Goal: Task Accomplishment & Management: Manage account settings

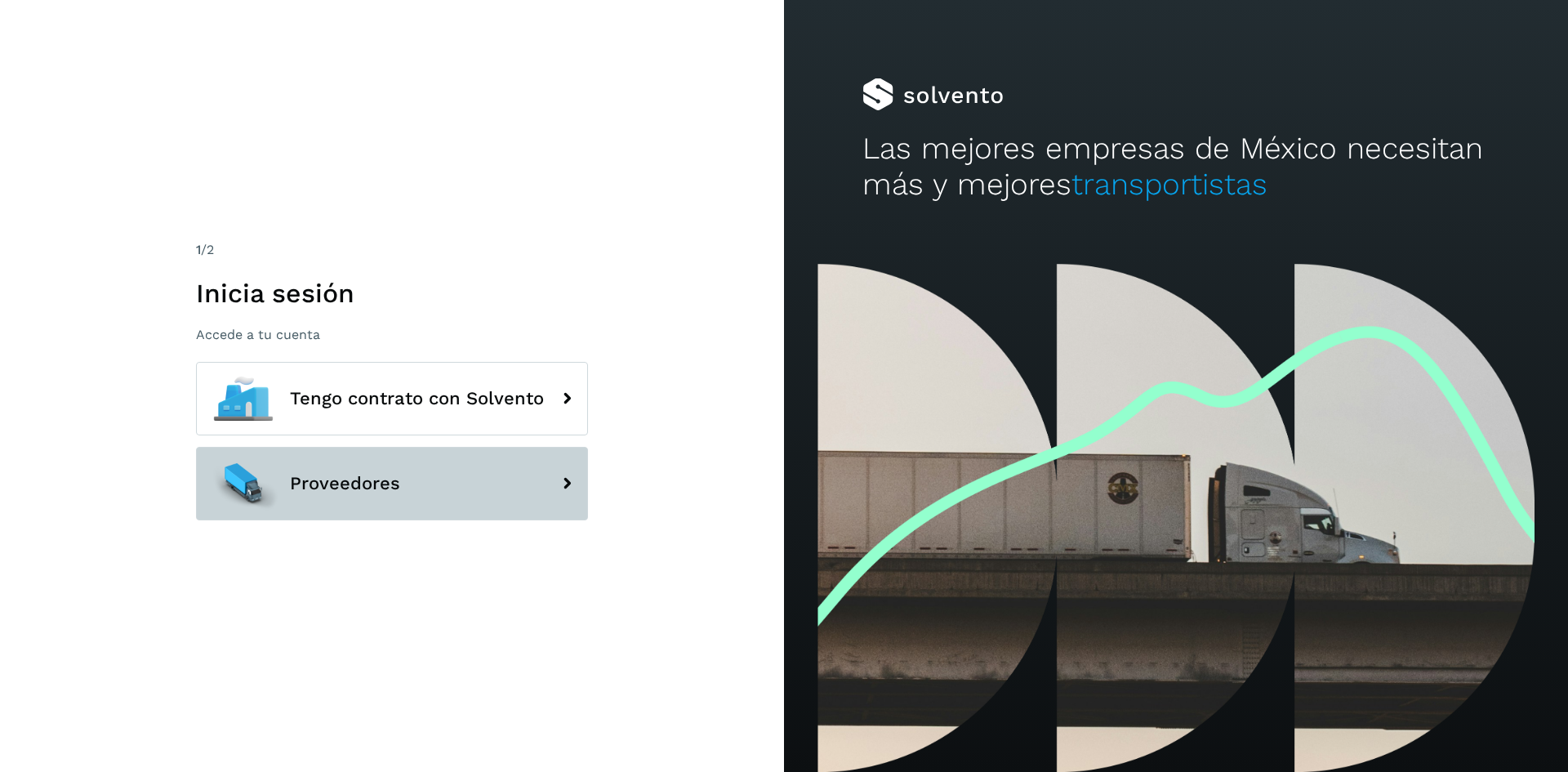
click at [563, 483] on icon at bounding box center [567, 483] width 32 height 32
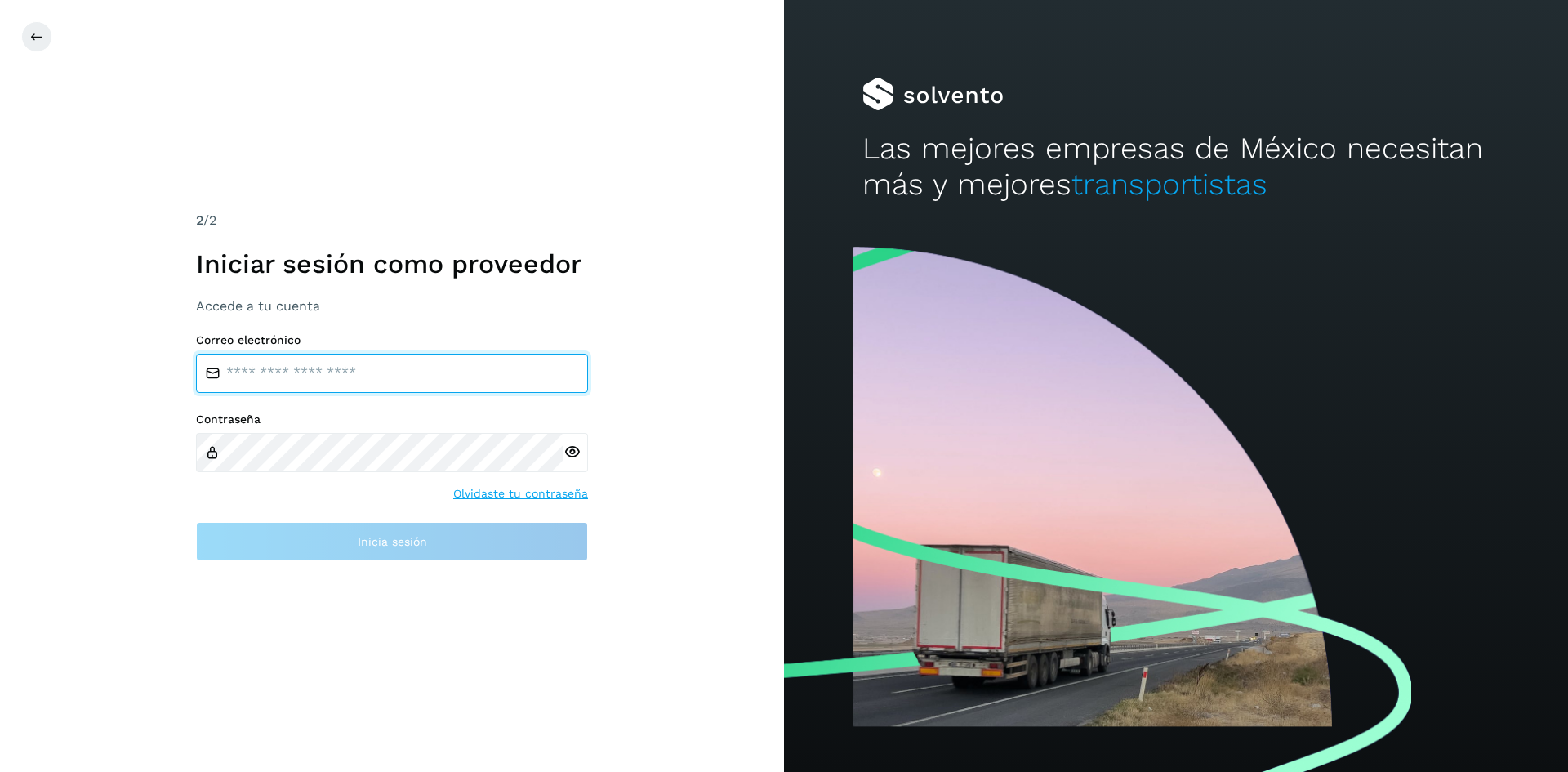
click at [339, 373] on input "email" at bounding box center [391, 373] width 392 height 39
click at [311, 381] on input "email" at bounding box center [391, 373] width 392 height 39
type input "*"
type input "**********"
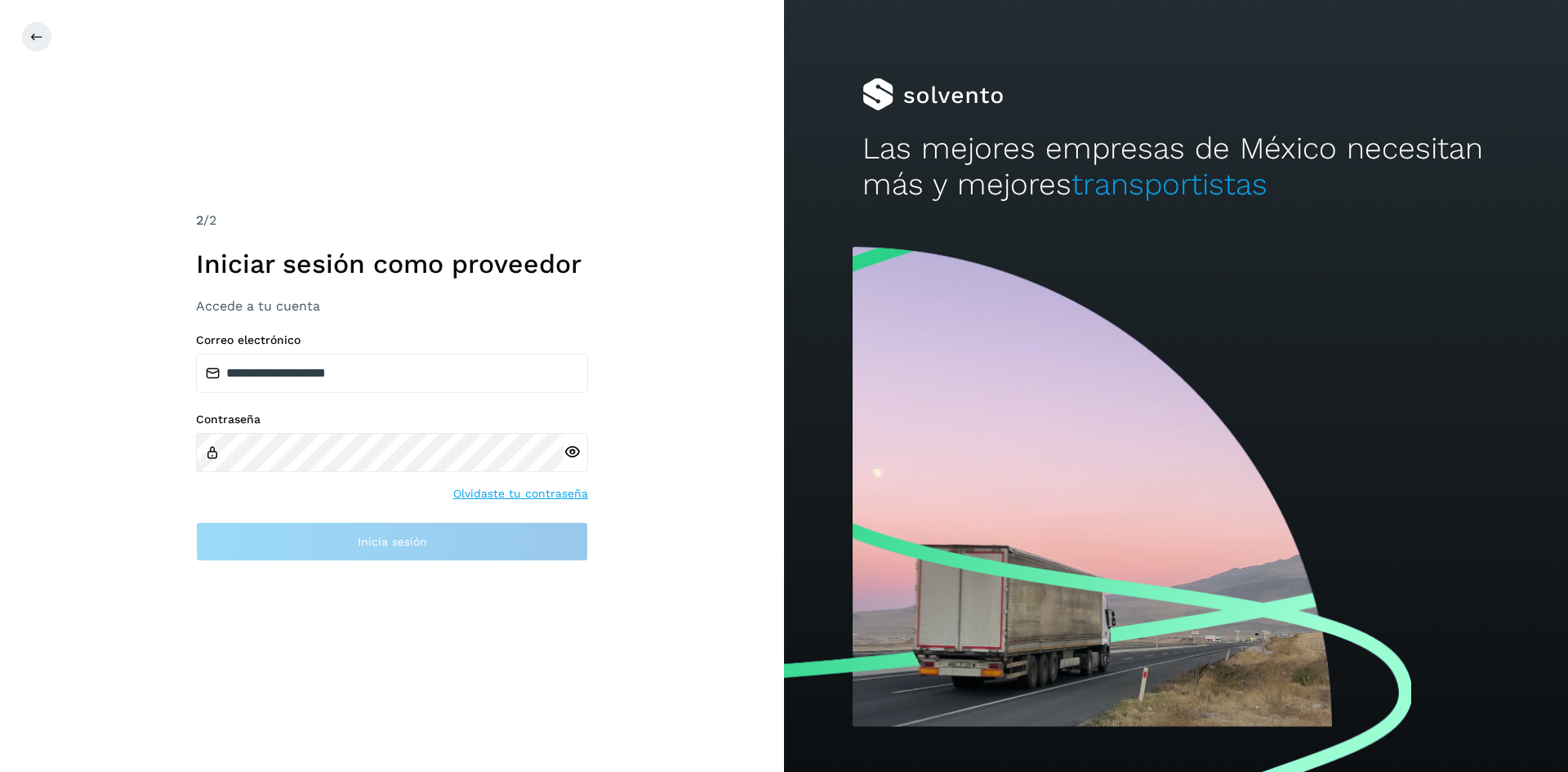
click at [572, 452] on div at bounding box center [576, 452] width 25 height 39
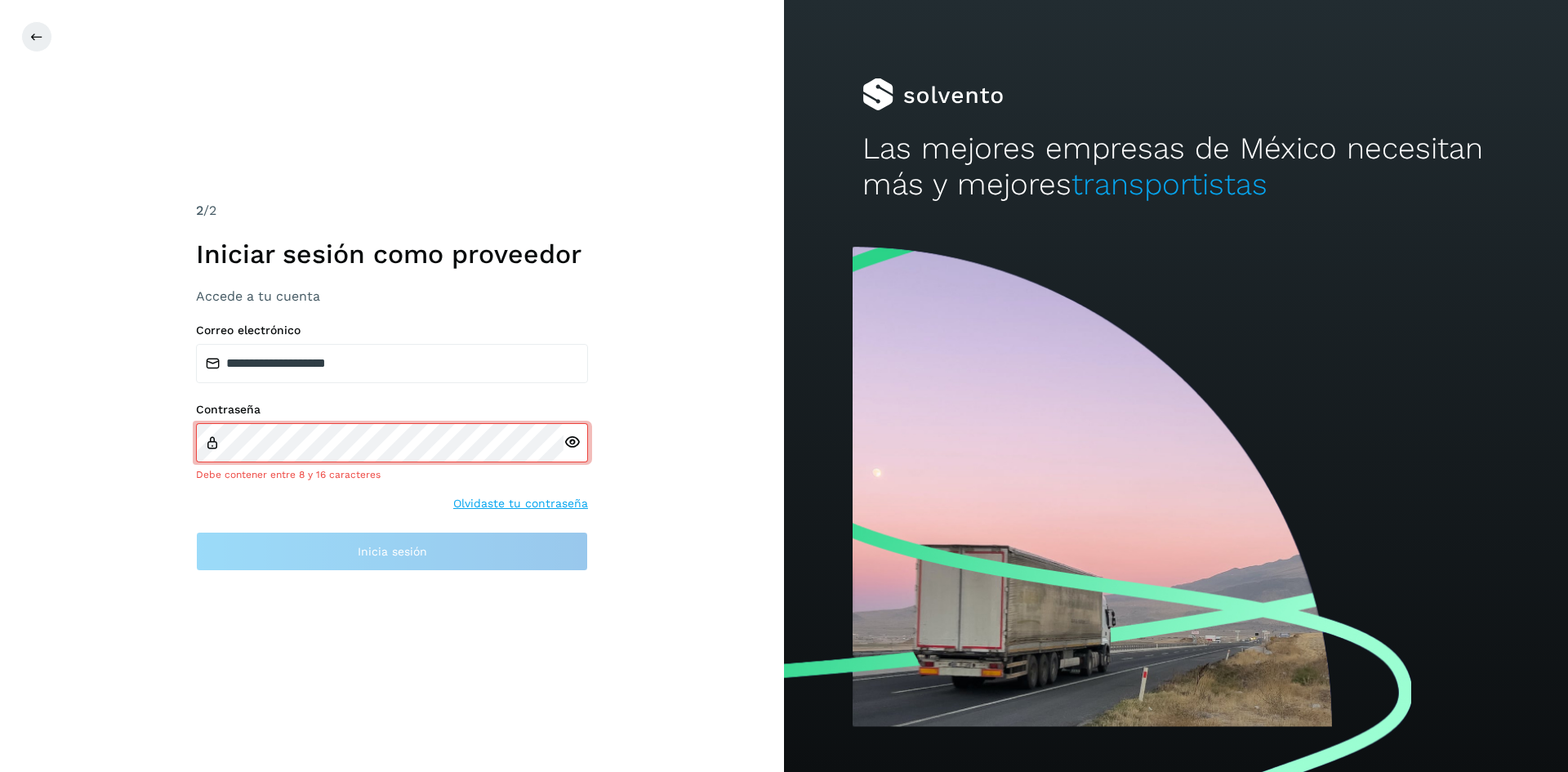
click at [576, 444] on icon at bounding box center [572, 442] width 18 height 18
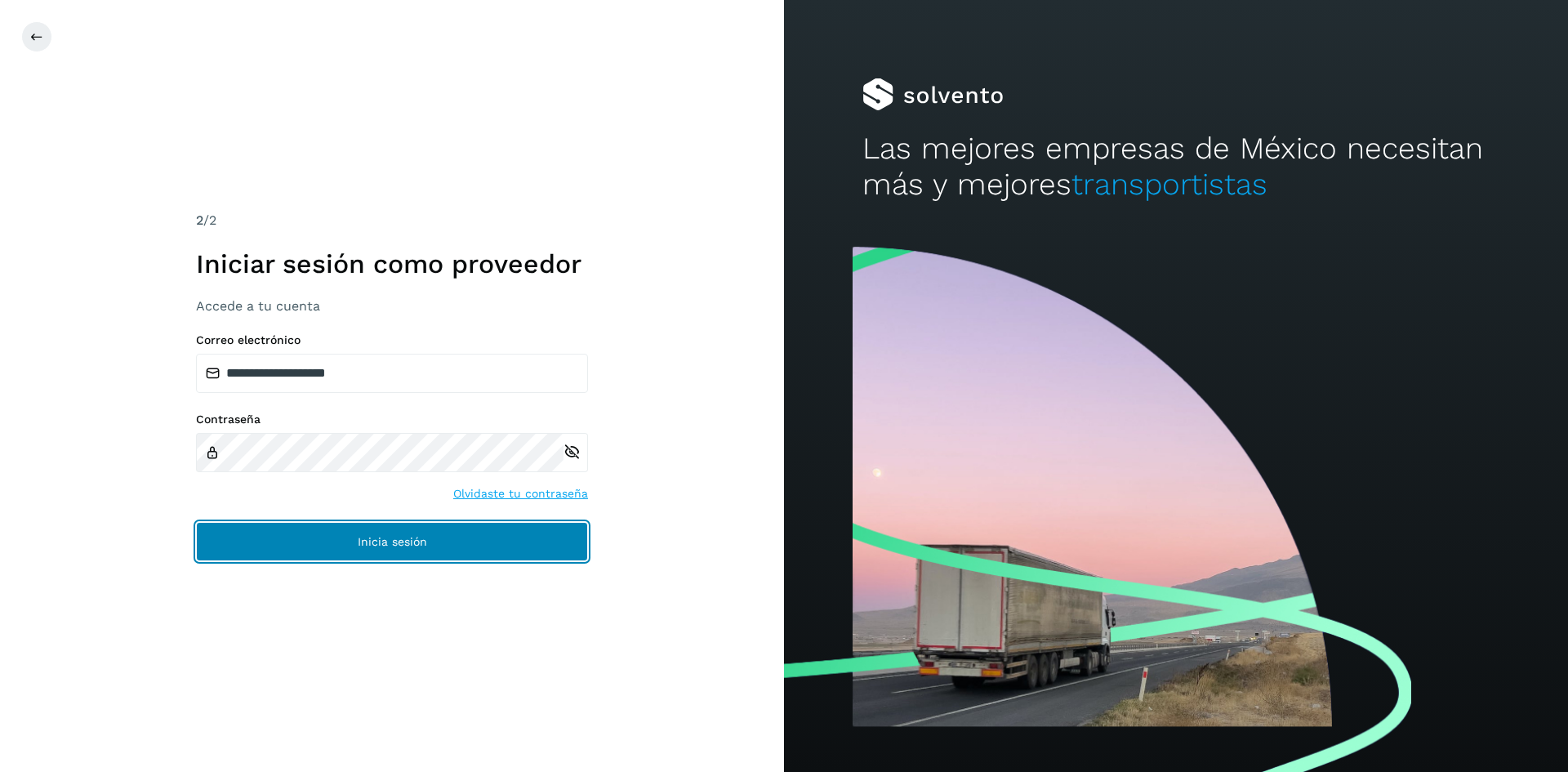
click at [448, 537] on button "Inicia sesión" at bounding box center [391, 542] width 392 height 39
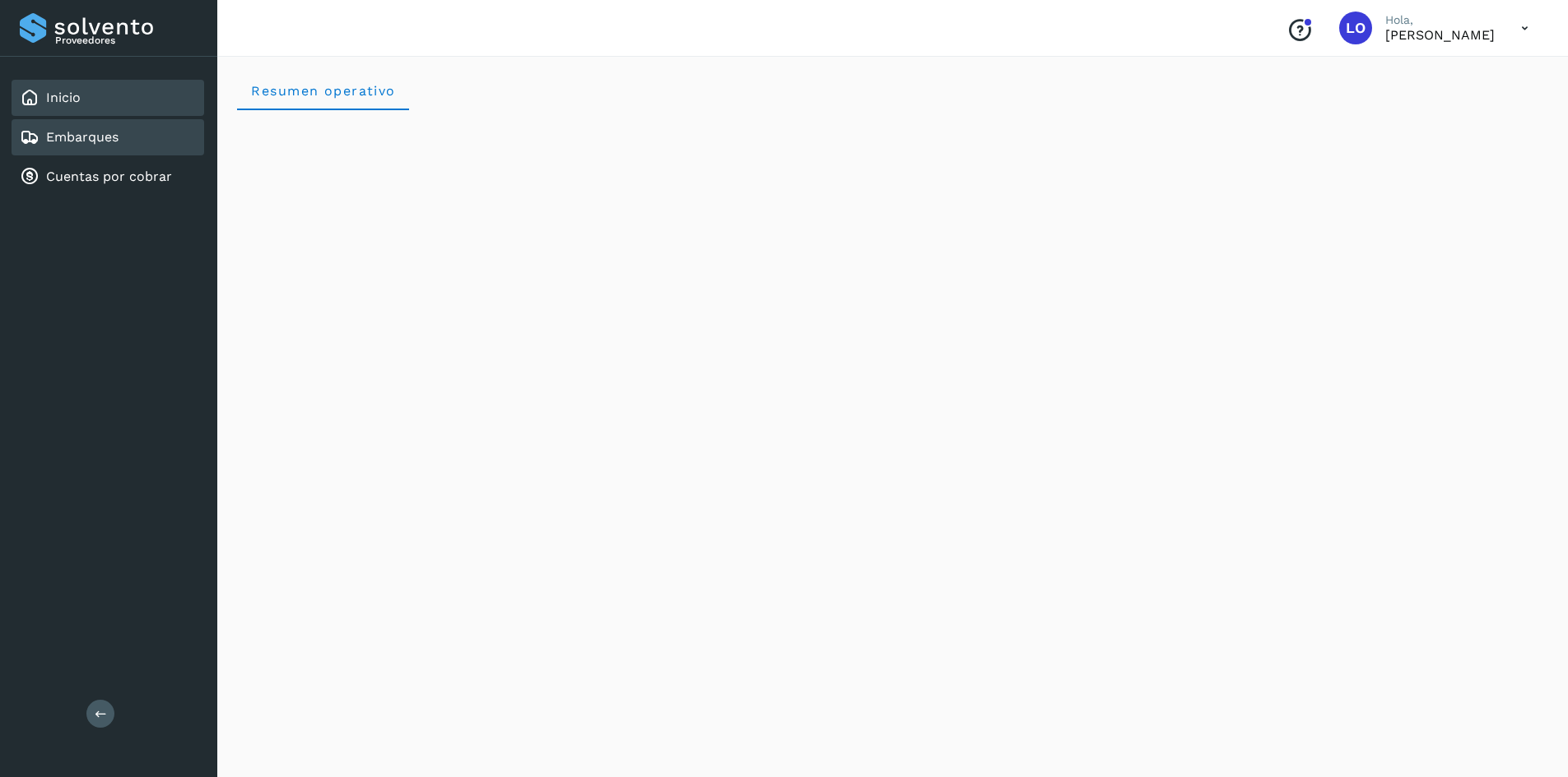
click at [106, 137] on link "Embarques" at bounding box center [83, 137] width 73 height 16
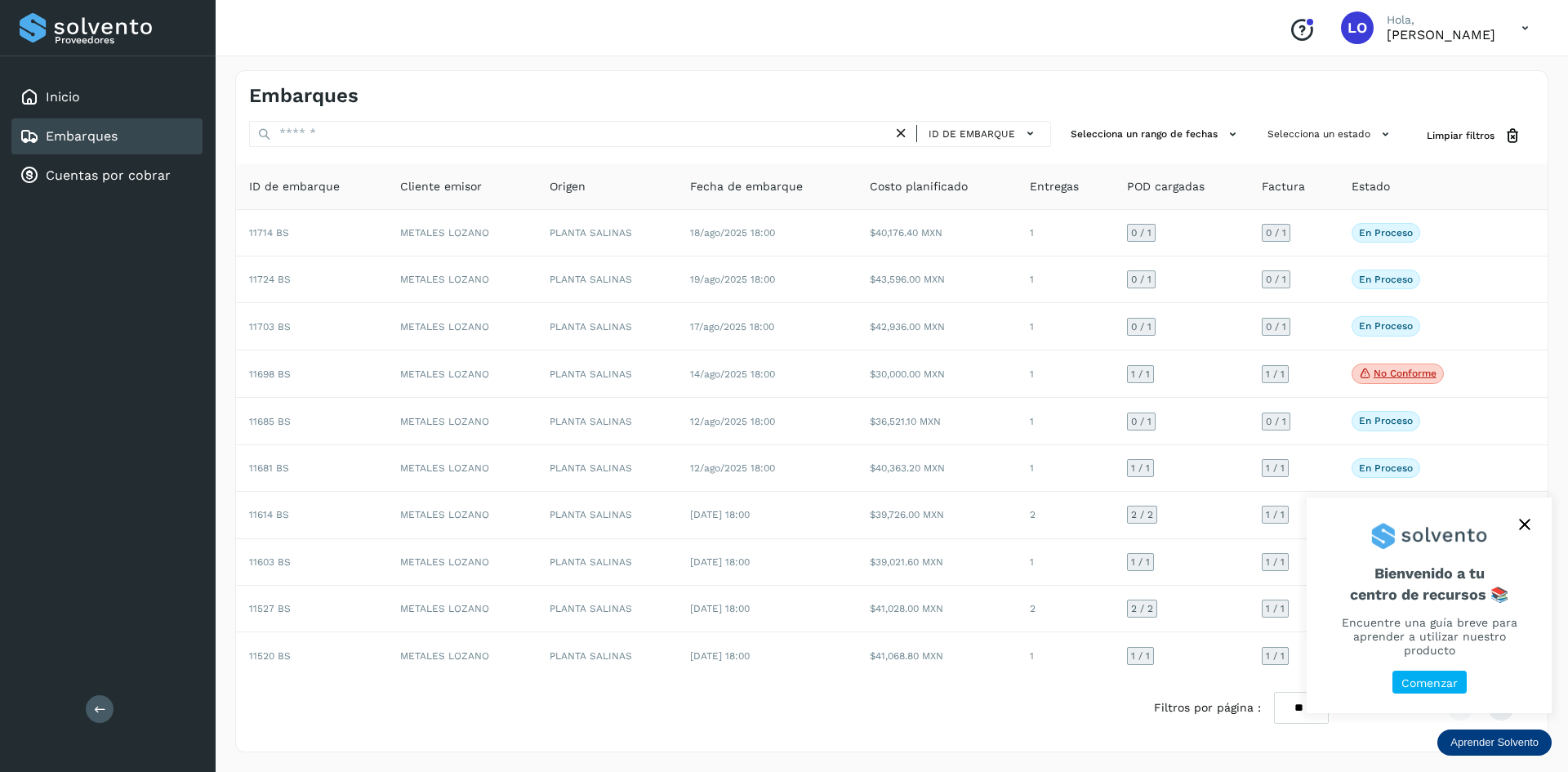
click at [1532, 535] on button "close," at bounding box center [1525, 525] width 25 height 25
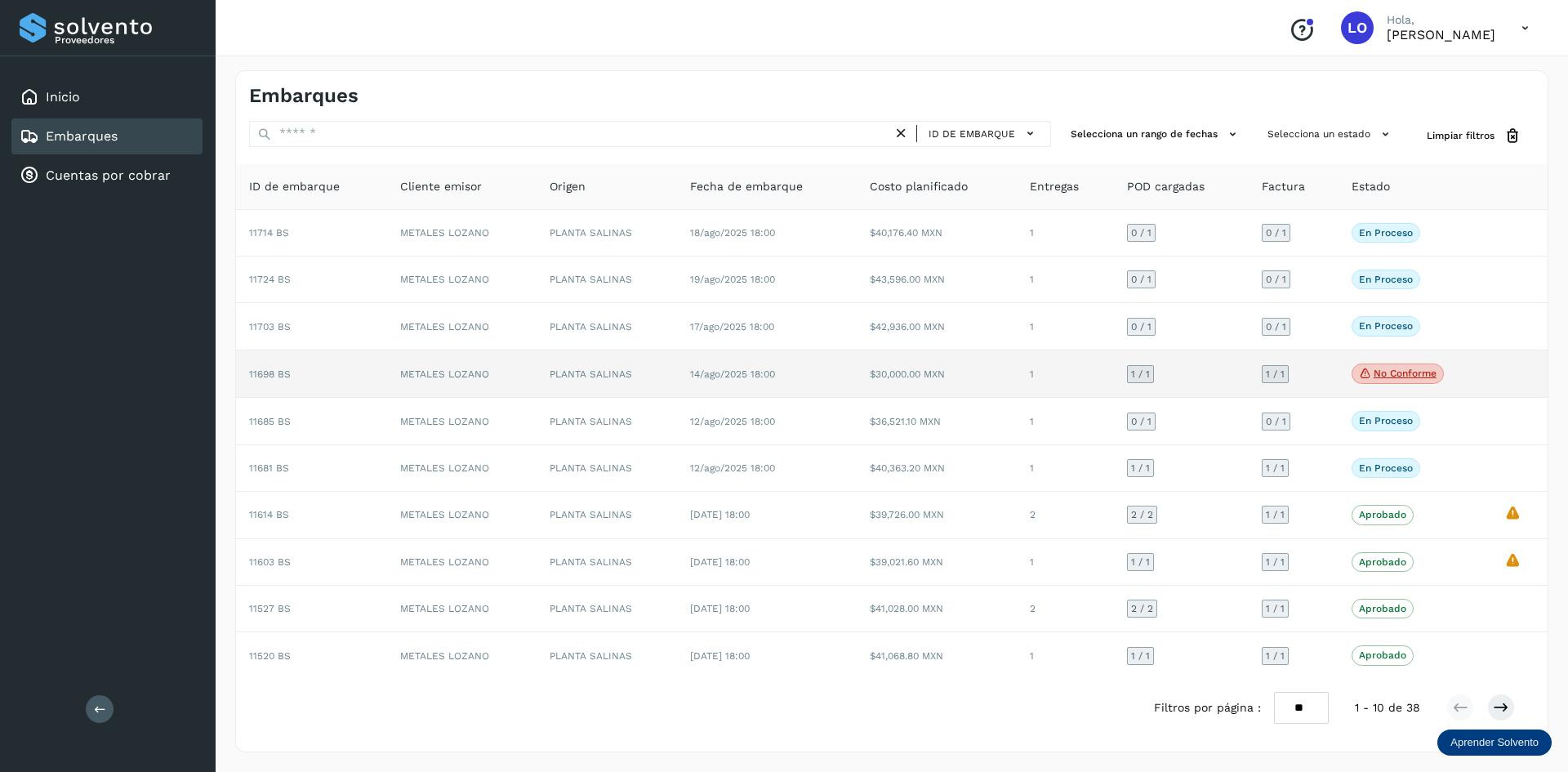
click at [1491, 373] on td at bounding box center [1519, 375] width 56 height 48
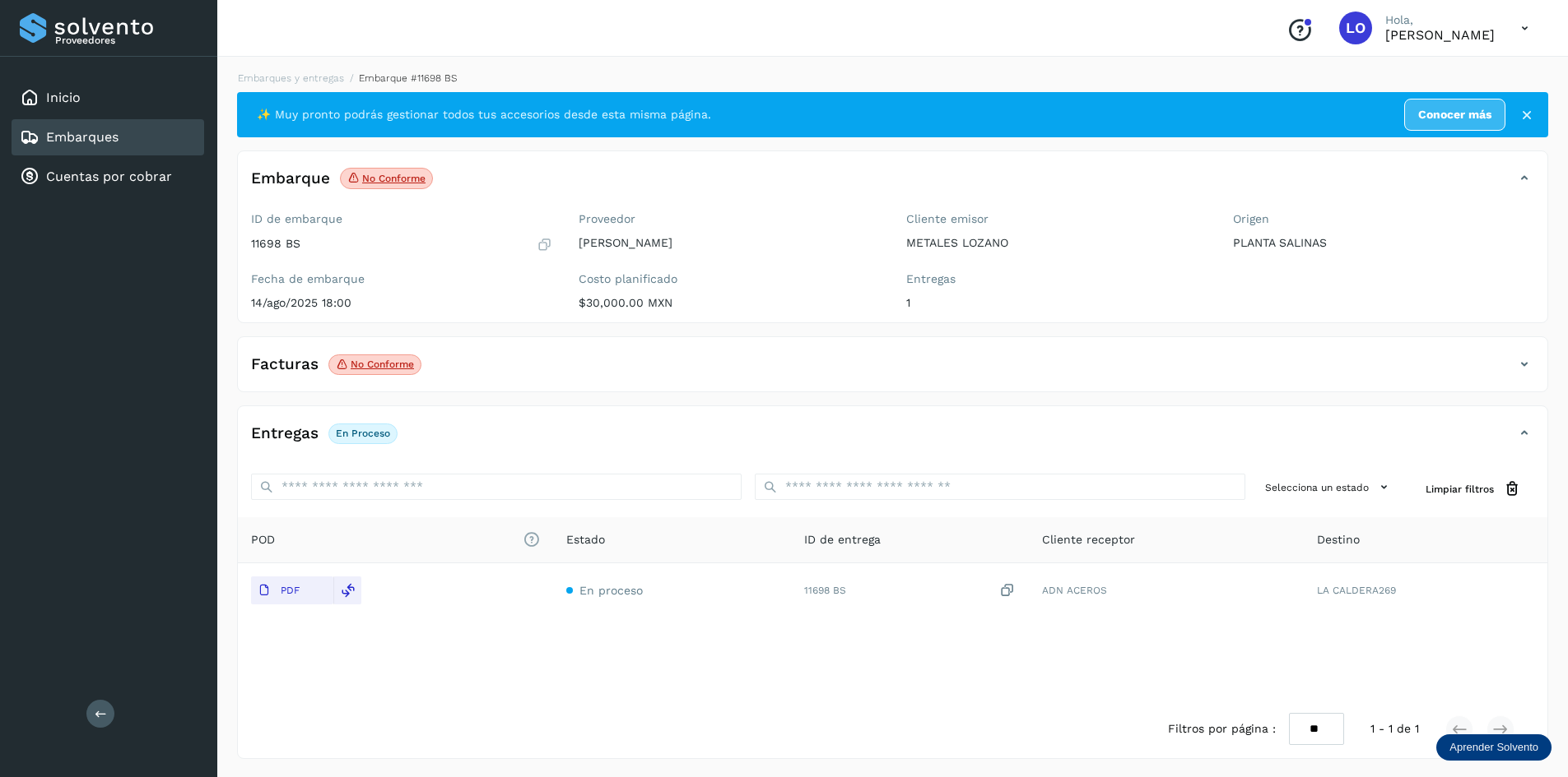
click at [109, 151] on div "Embarques" at bounding box center [107, 137] width 193 height 36
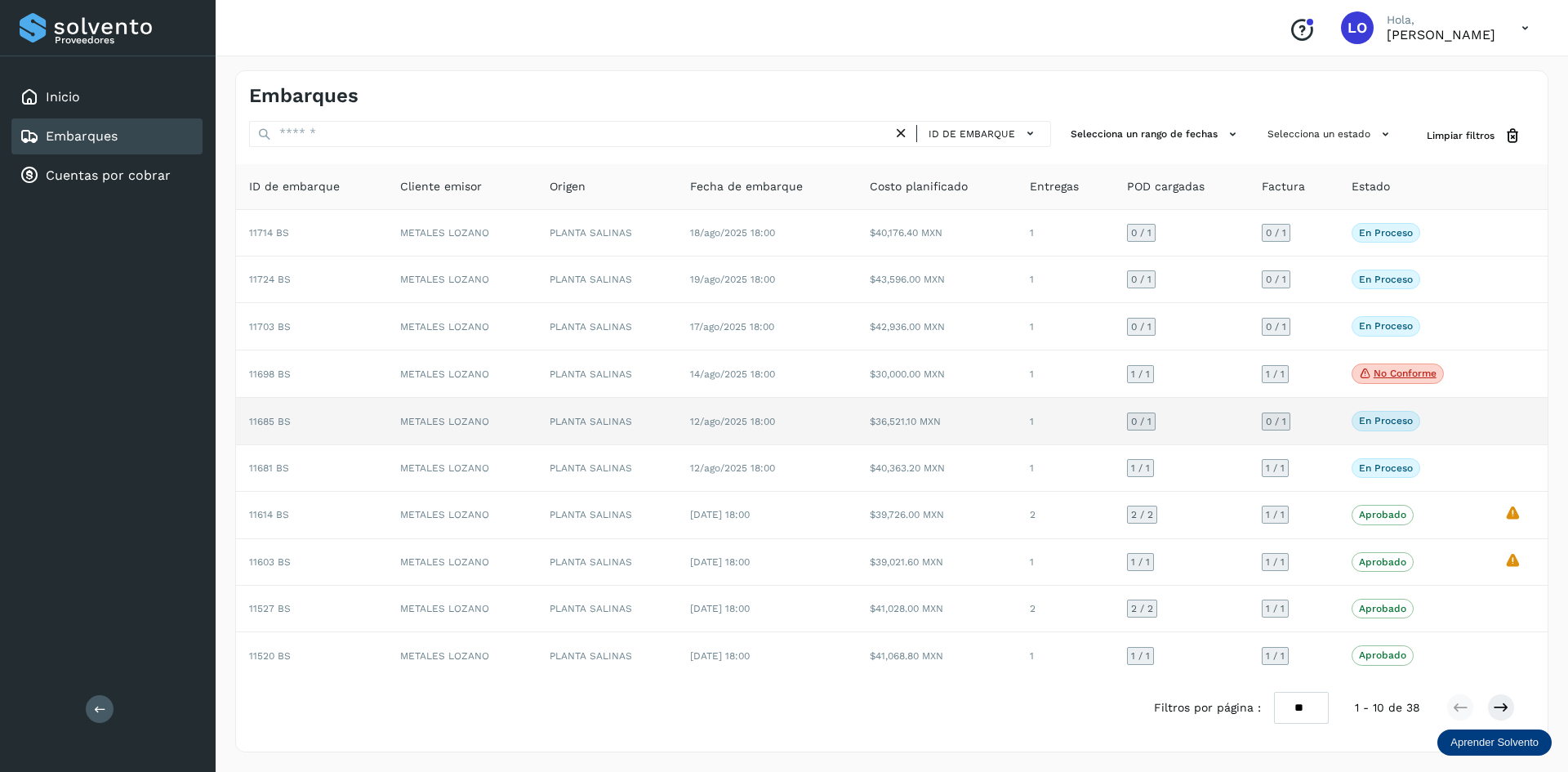
click at [1454, 418] on div "En proceso Verifica el estado de la factura o entregas asociadas a este embarque" at bounding box center [1416, 420] width 127 height 19
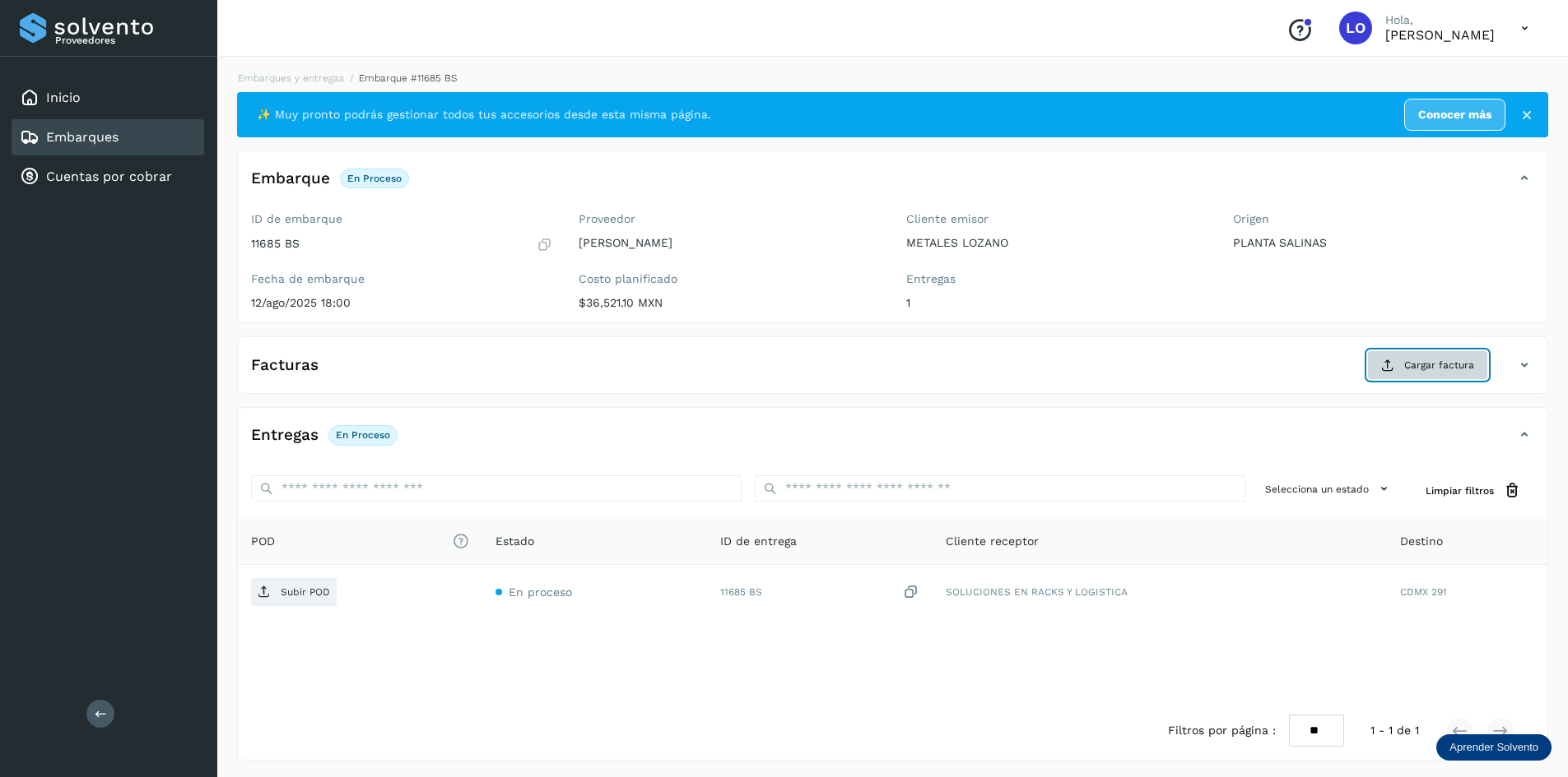
click at [1455, 367] on span "Cargar factura" at bounding box center [1439, 365] width 70 height 15
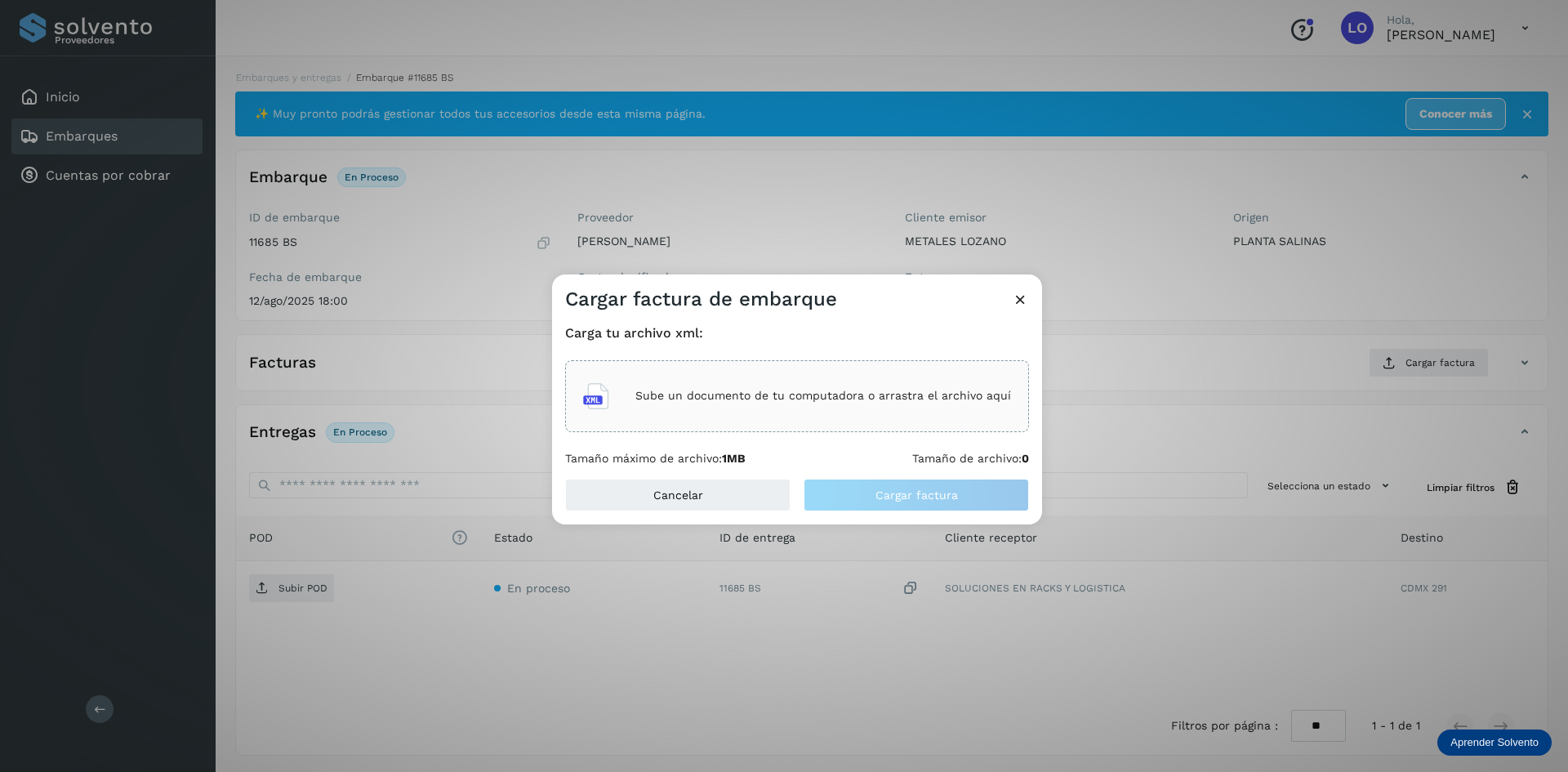
click at [729, 392] on p "Sube un documento de tu computadora o arrastra el archivo aquí" at bounding box center [823, 395] width 376 height 14
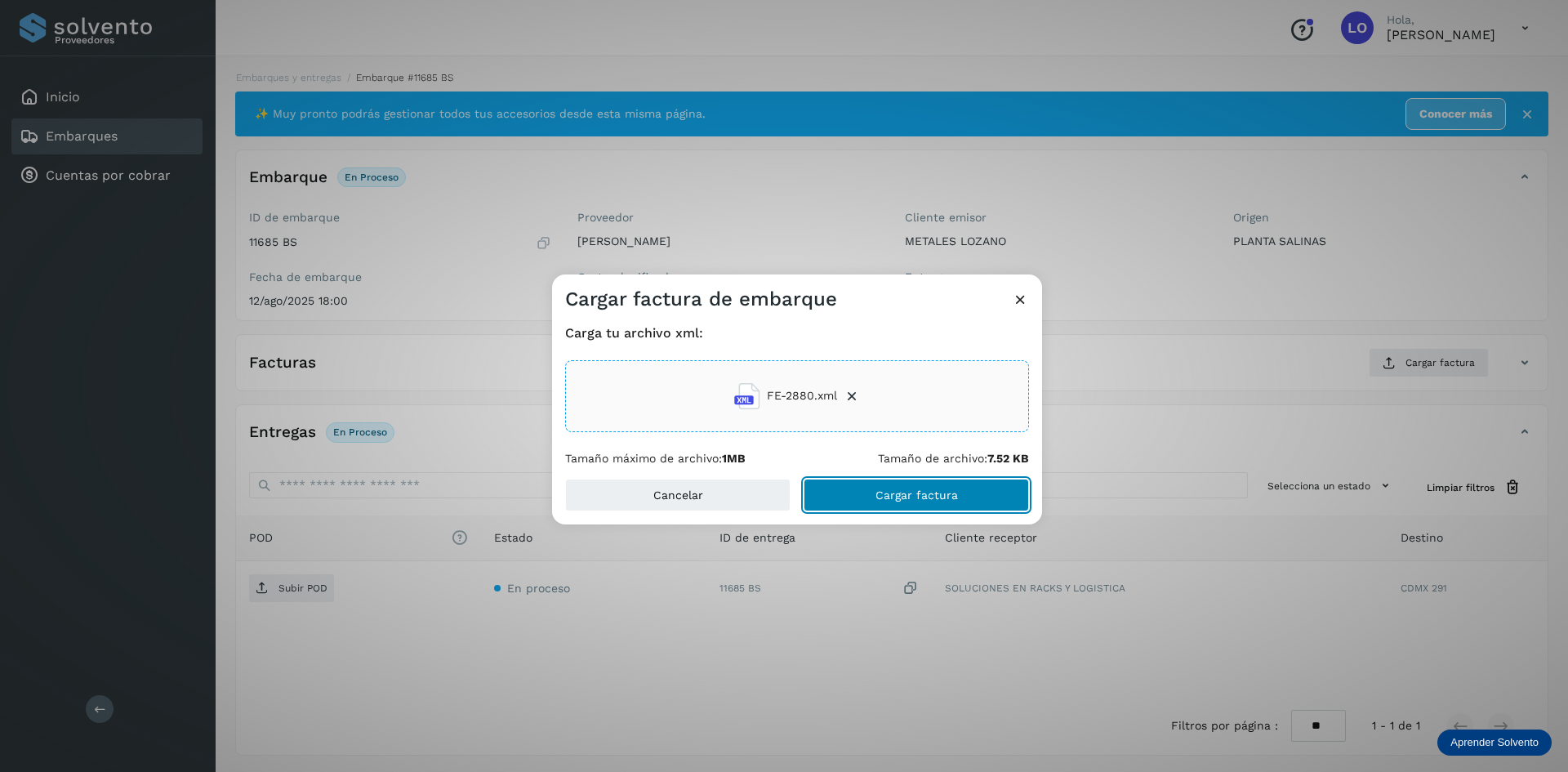
click at [931, 501] on span "Cargar factura" at bounding box center [916, 495] width 82 height 11
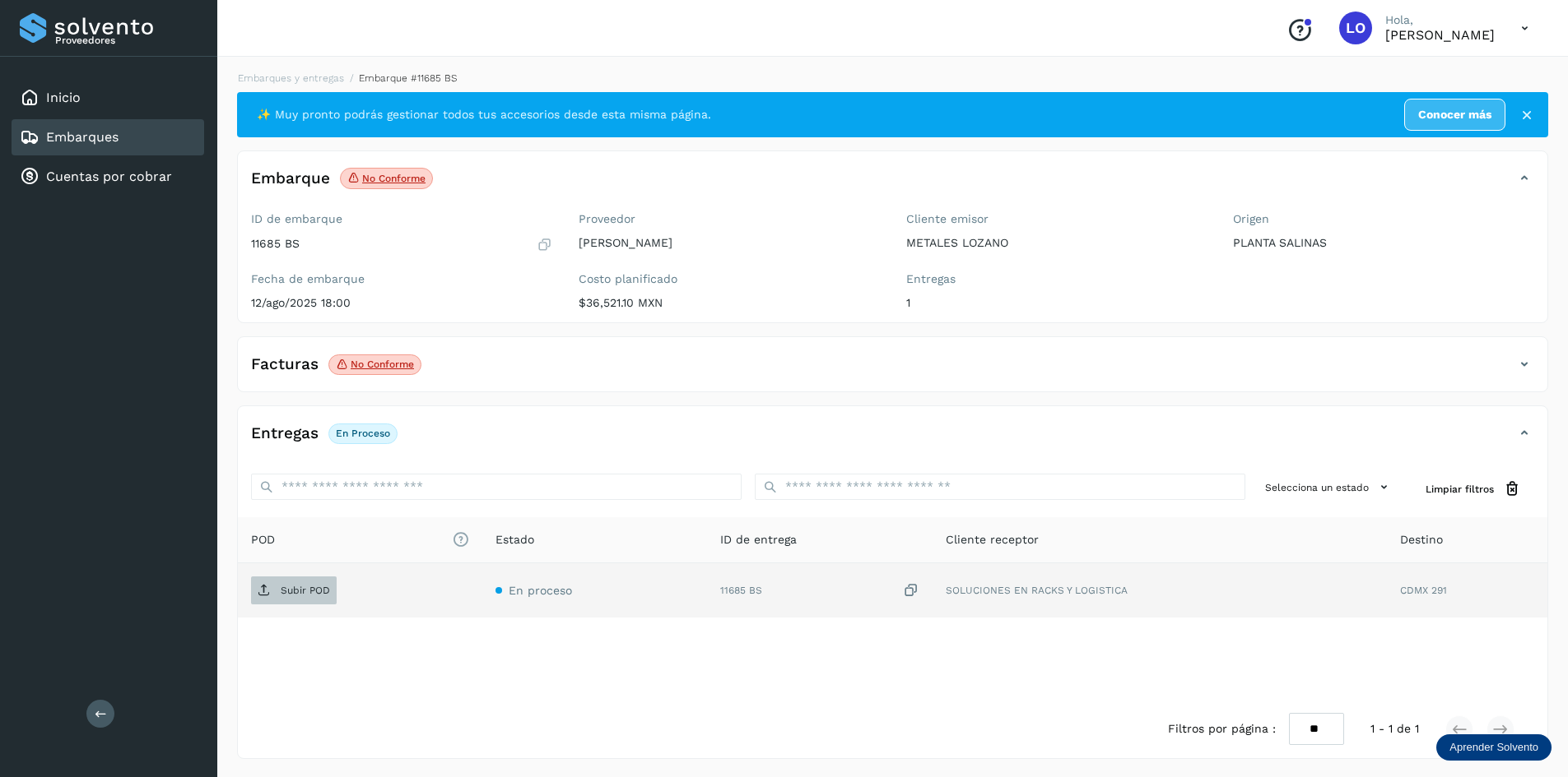
click at [310, 598] on span "Subir POD" at bounding box center [294, 590] width 86 height 26
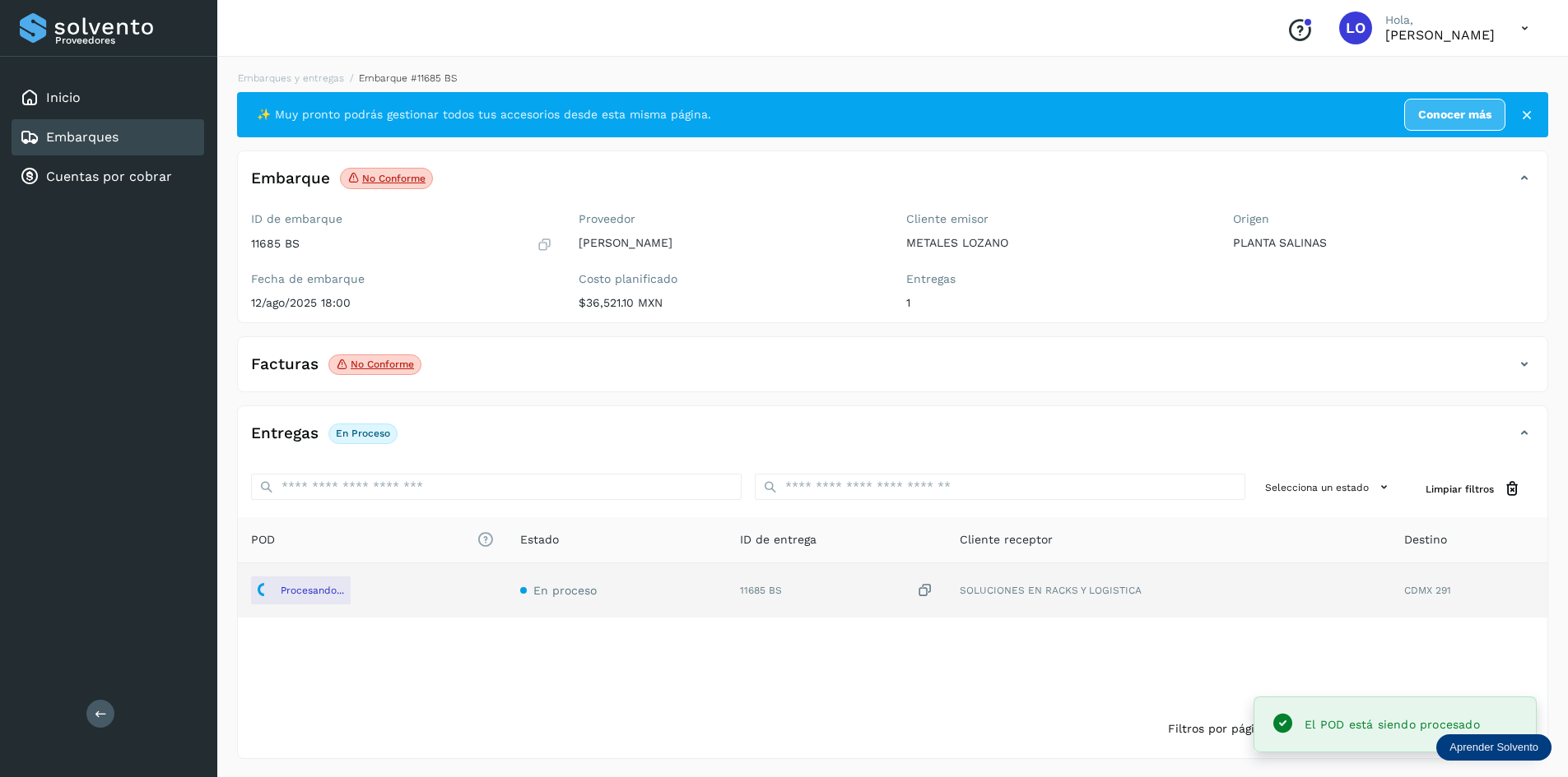
scroll to position [2, 0]
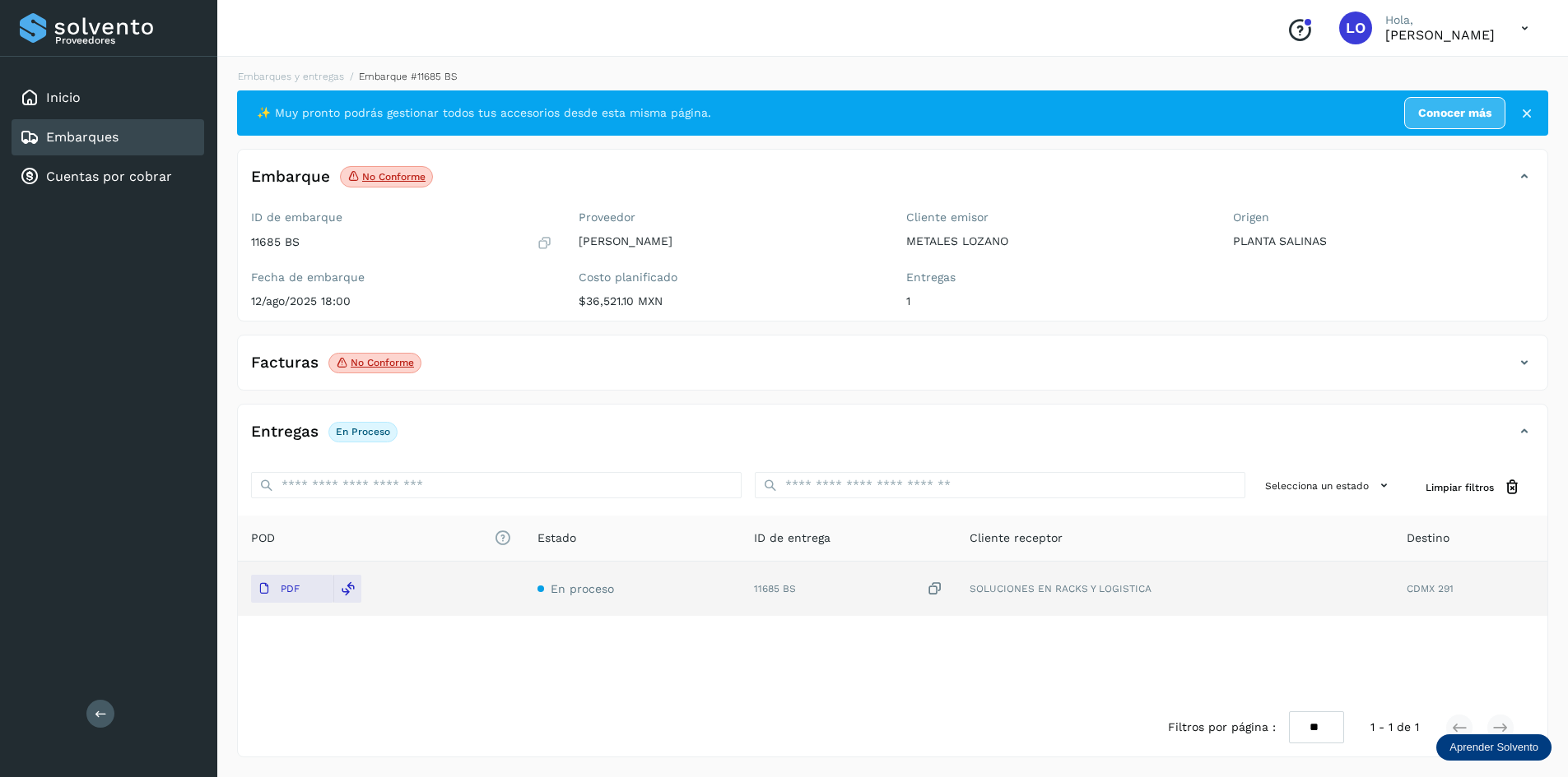
click at [60, 139] on link "Embarques" at bounding box center [83, 137] width 73 height 16
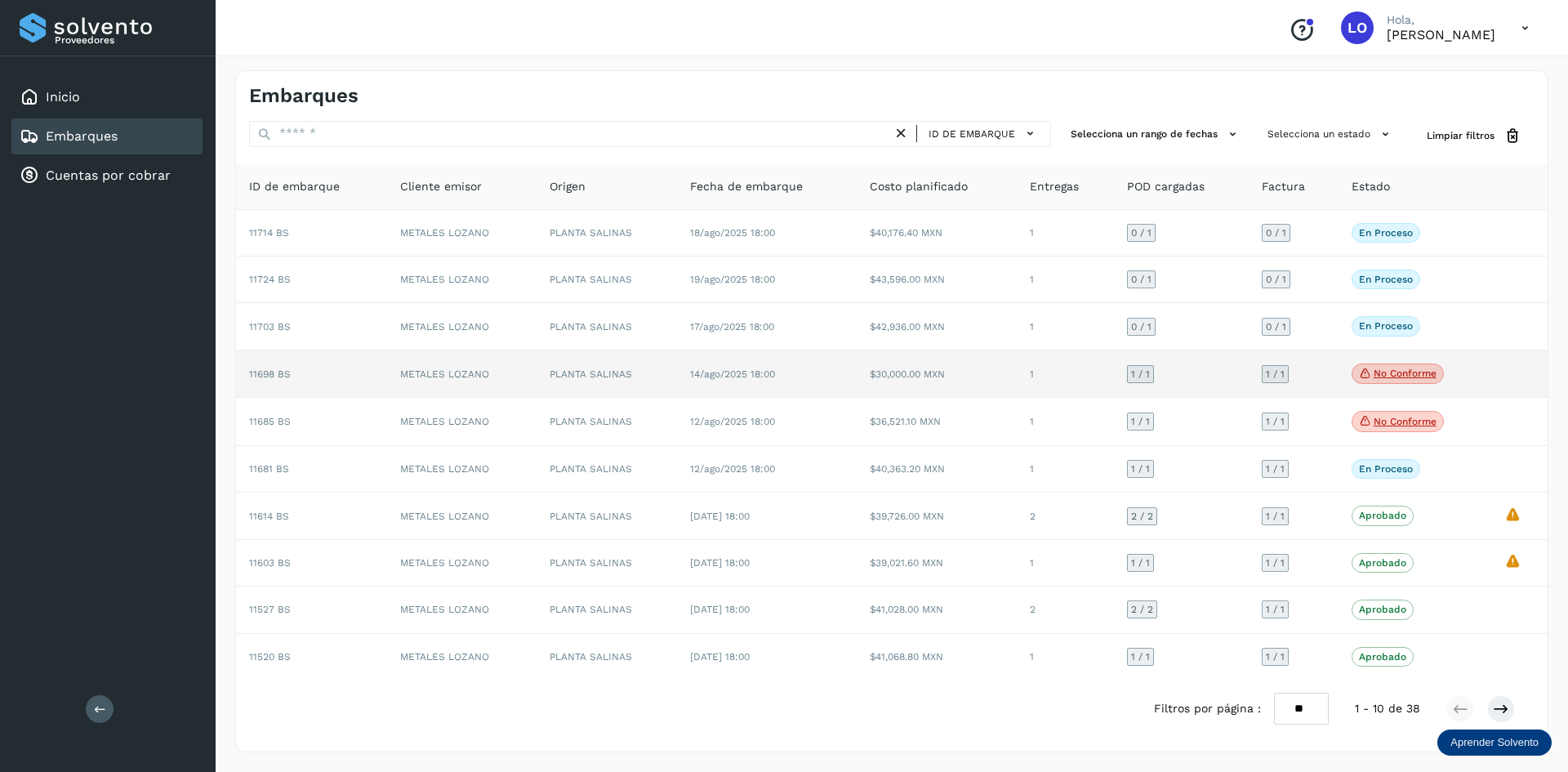
click at [1490, 370] on td "No conforme Verifica el estado de la factura o entregas asociadas a este embarq…" at bounding box center [1416, 375] width 153 height 48
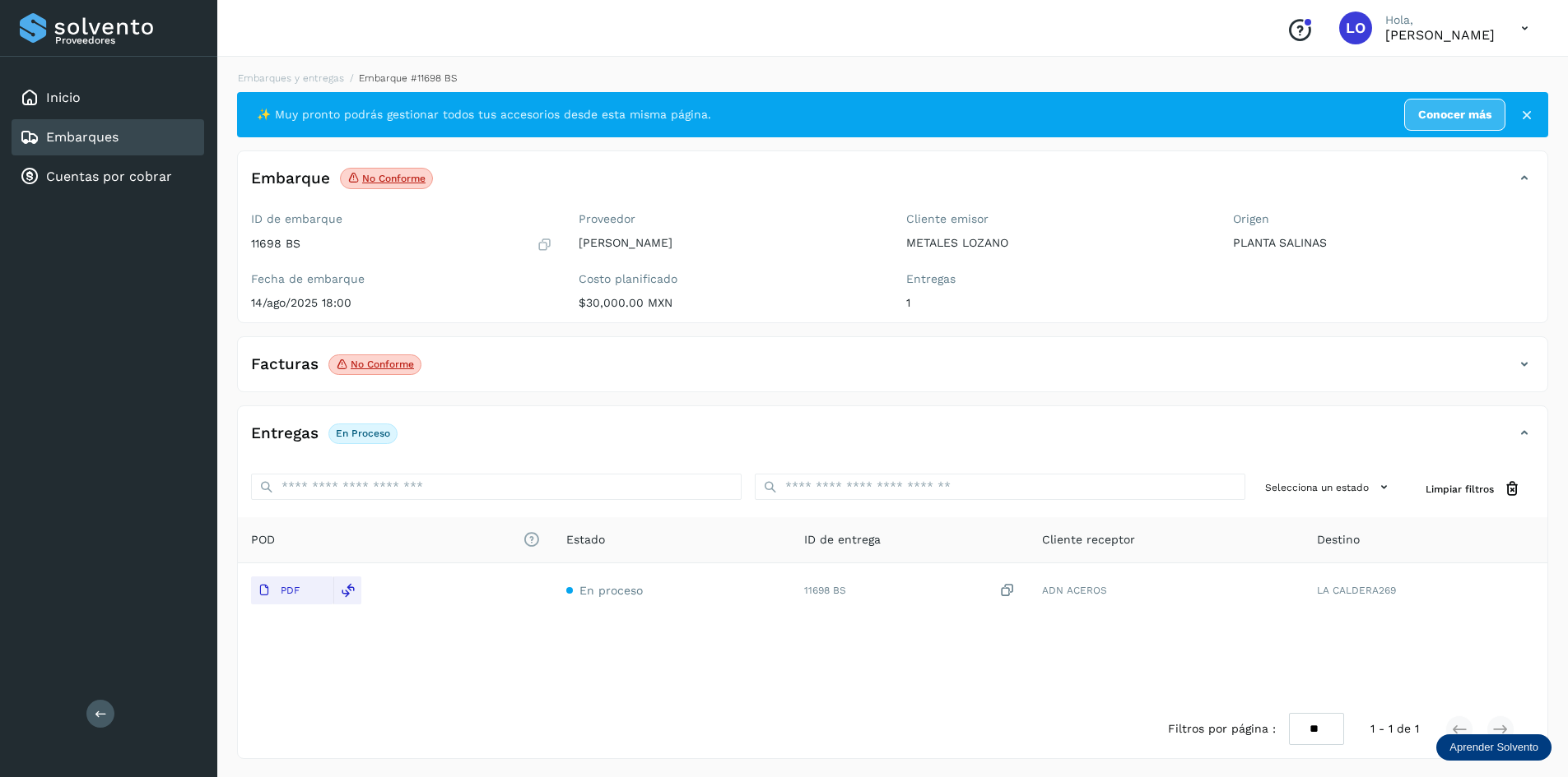
click at [116, 129] on link "Embarques" at bounding box center [83, 137] width 73 height 16
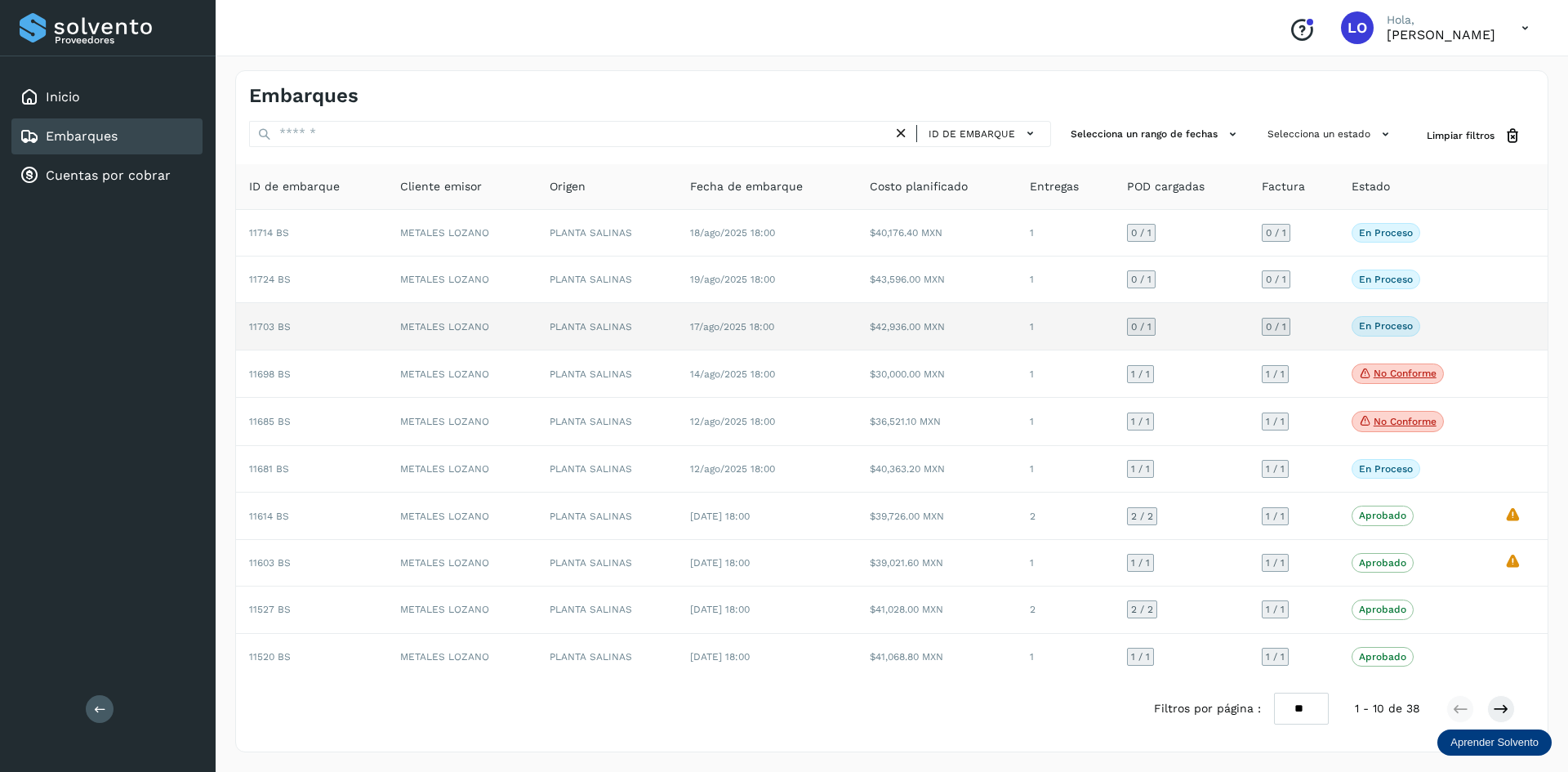
click at [1490, 325] on td "En proceso Verifica el estado de la factura o entregas asociadas a este embarque" at bounding box center [1416, 326] width 153 height 46
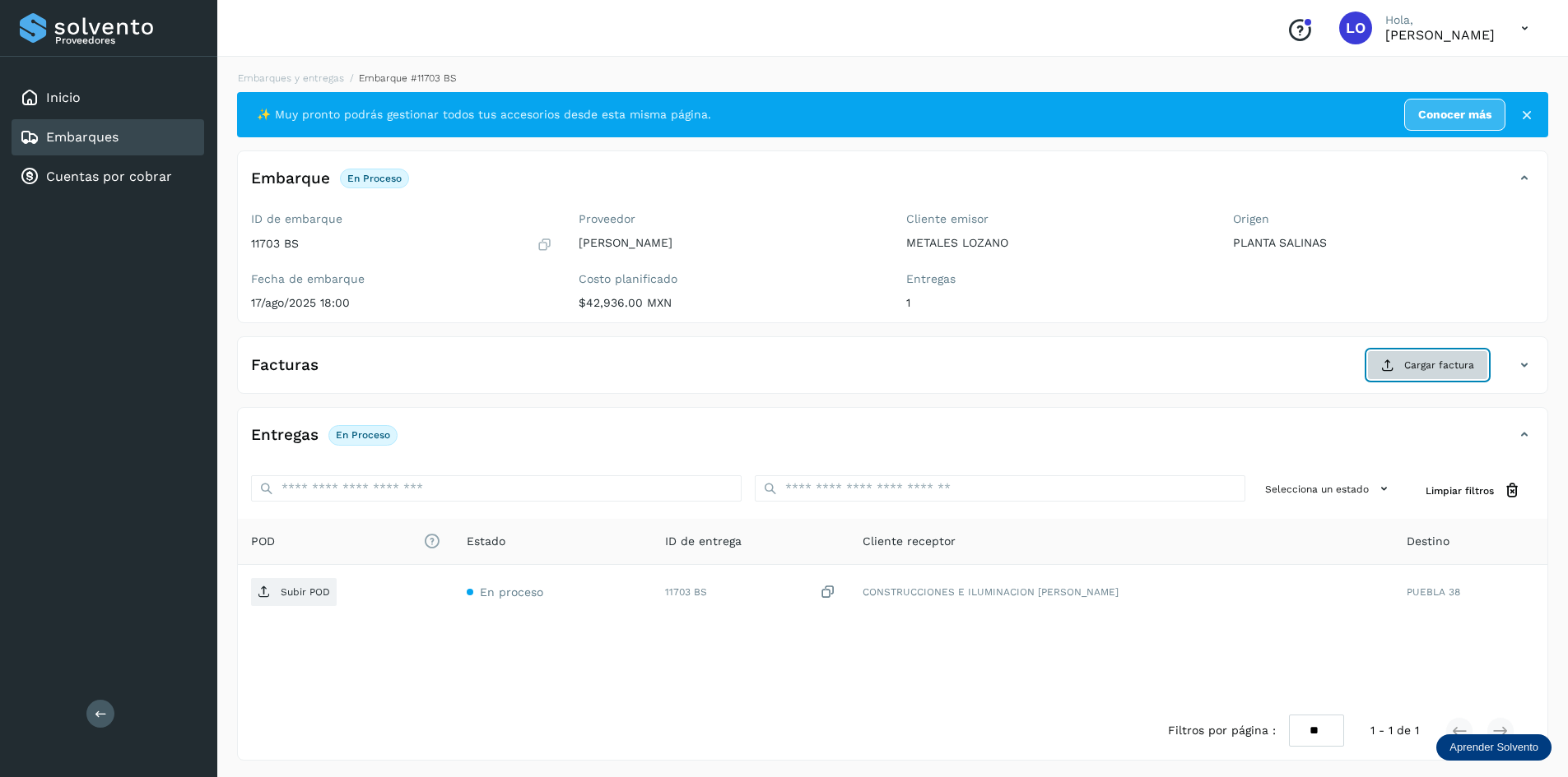
click at [1421, 362] on span "Cargar factura" at bounding box center [1439, 365] width 70 height 15
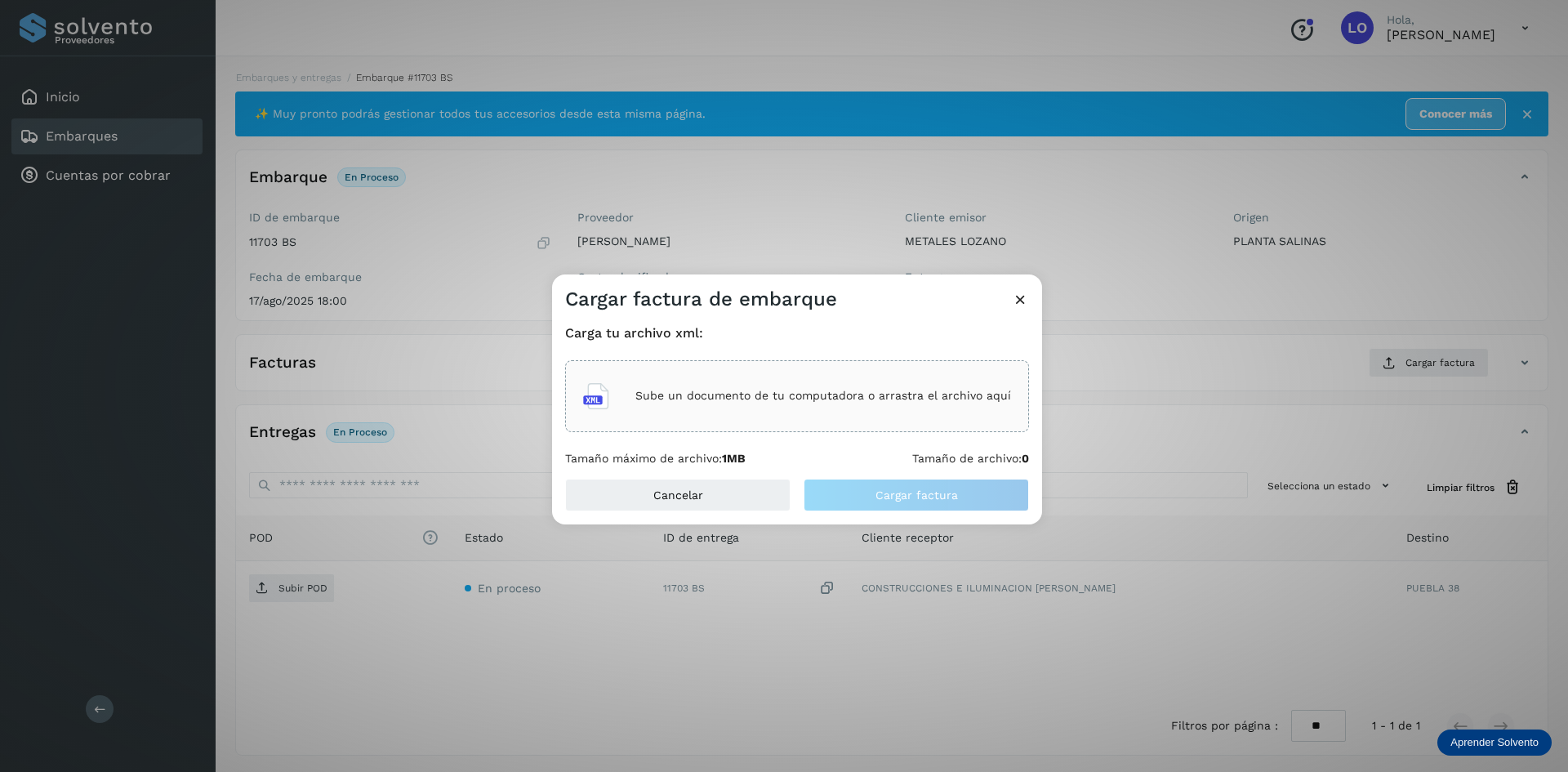
click at [787, 394] on p "Sube un documento de tu computadora o arrastra el archivo aquí" at bounding box center [823, 395] width 376 height 14
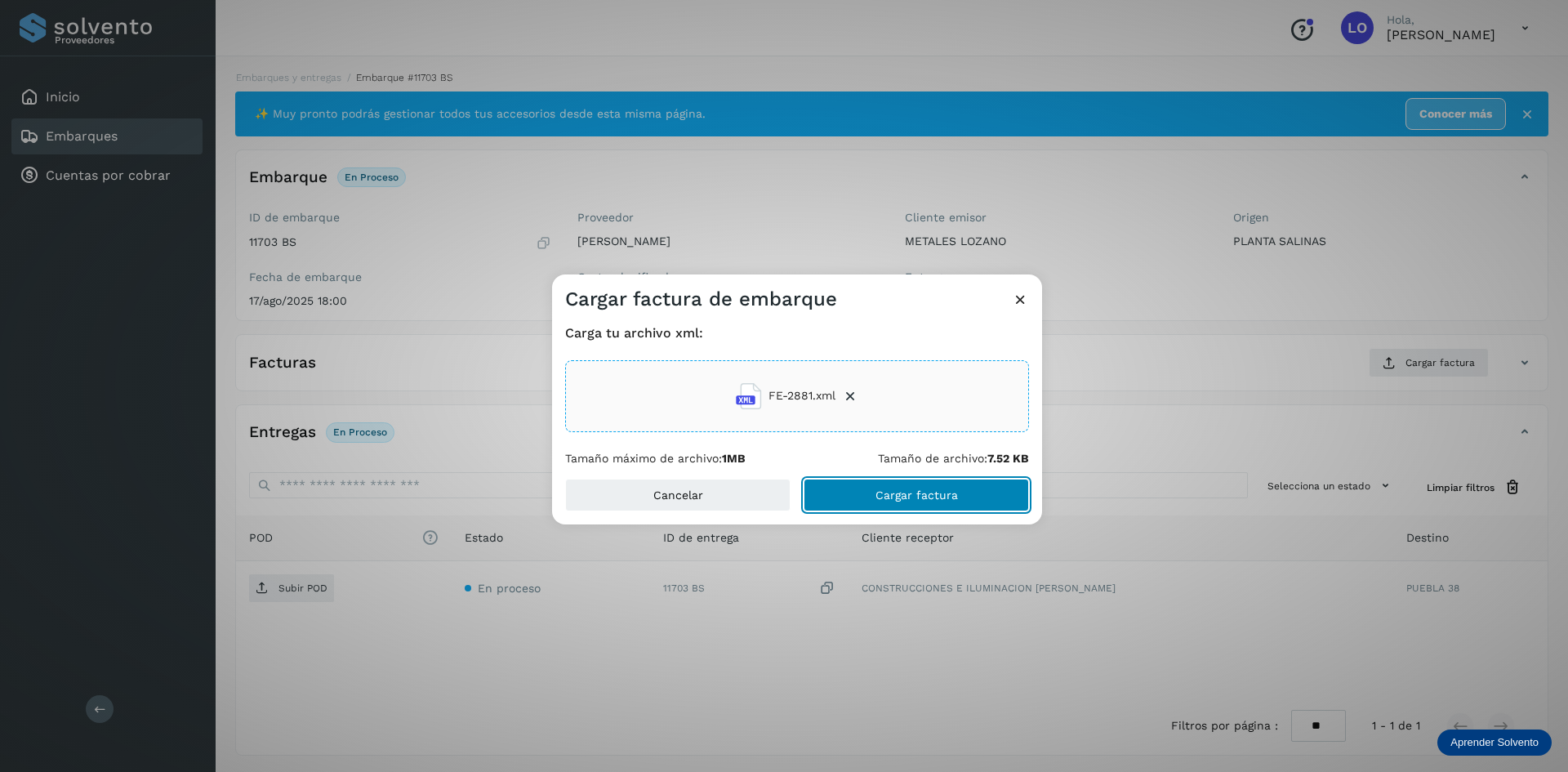
click at [934, 482] on button "Cargar factura" at bounding box center [916, 495] width 225 height 32
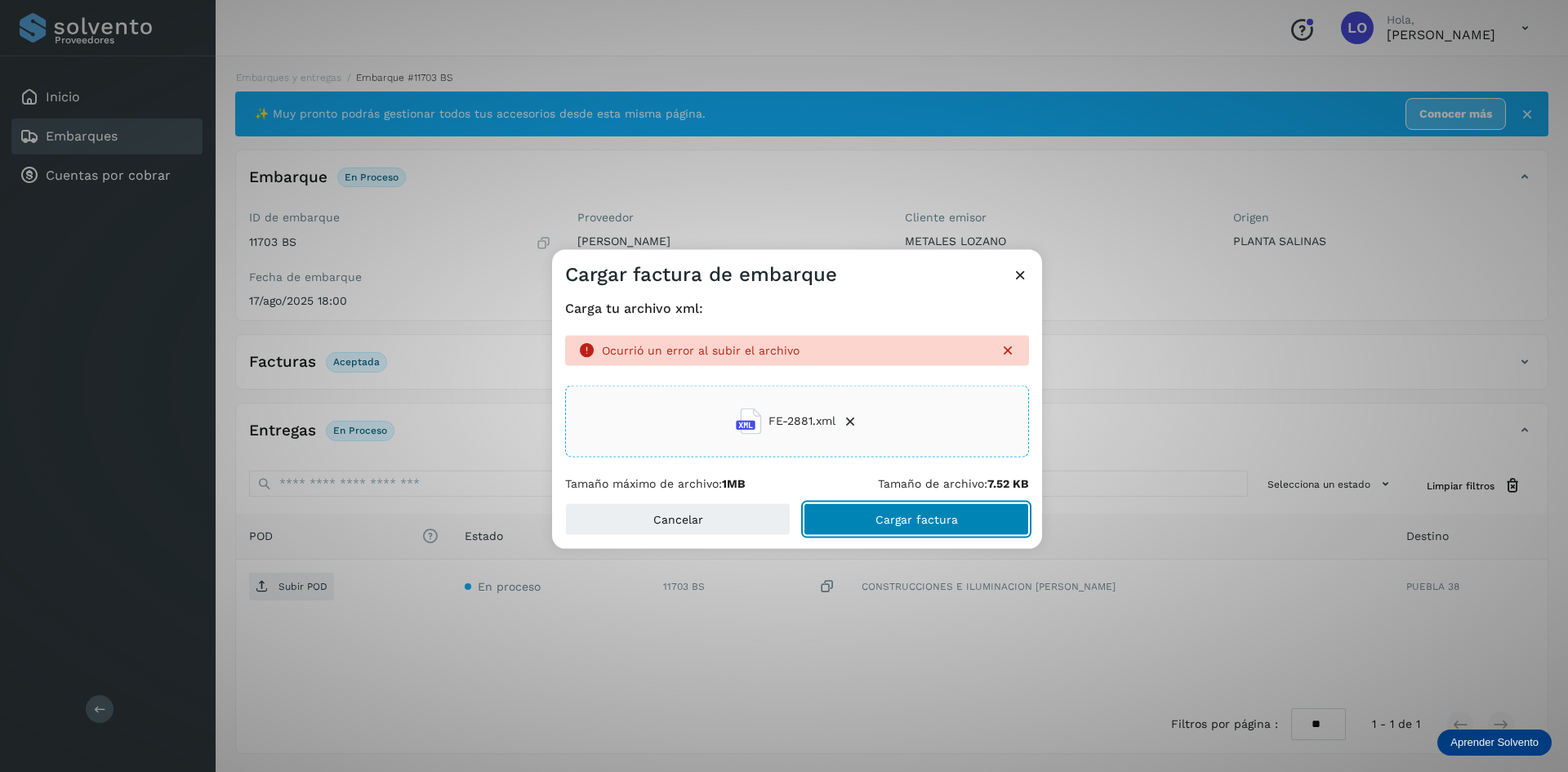
click at [893, 525] on span "Cargar factura" at bounding box center [916, 520] width 82 height 11
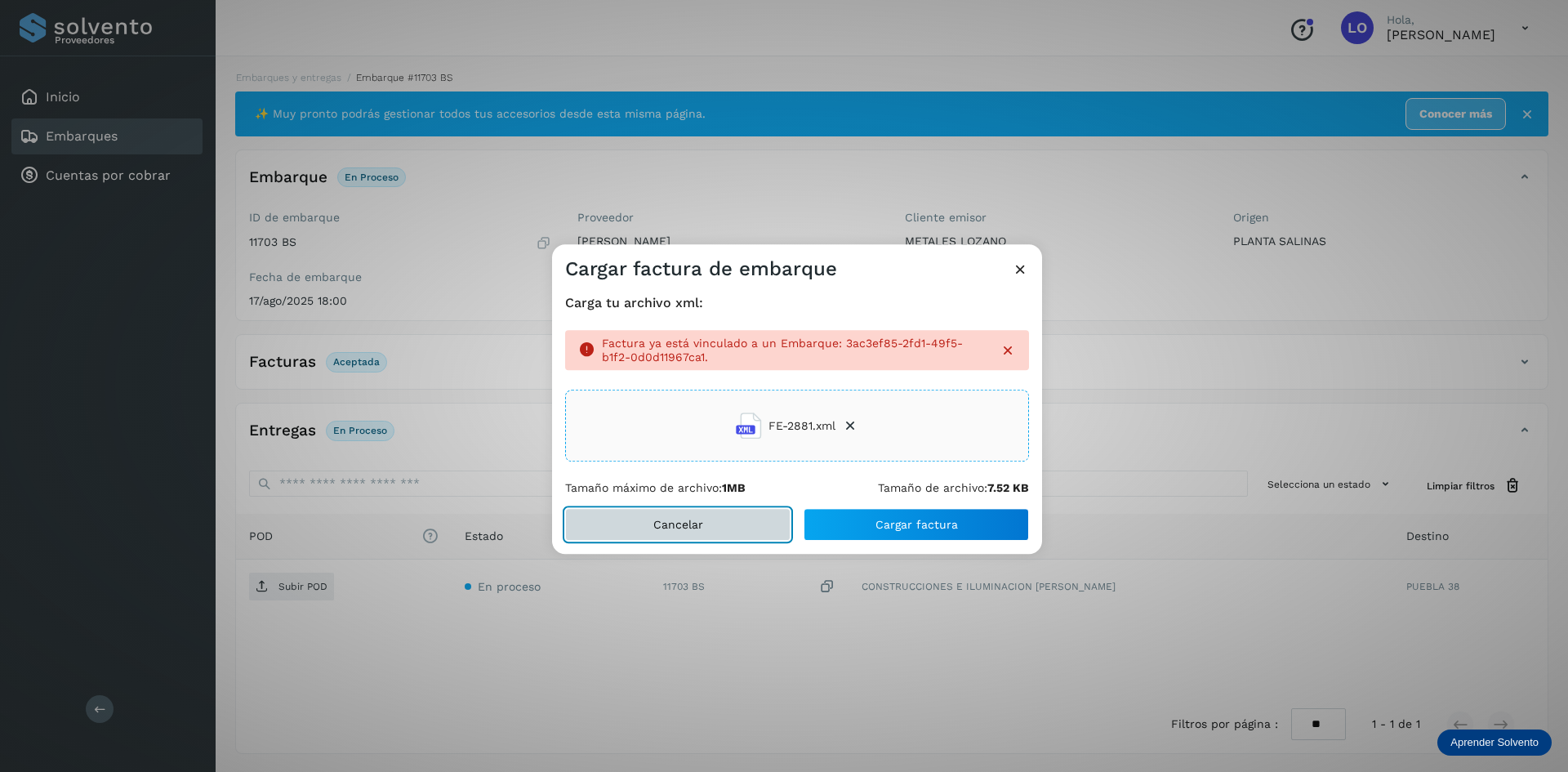
click at [704, 536] on button "Cancelar" at bounding box center [677, 524] width 225 height 32
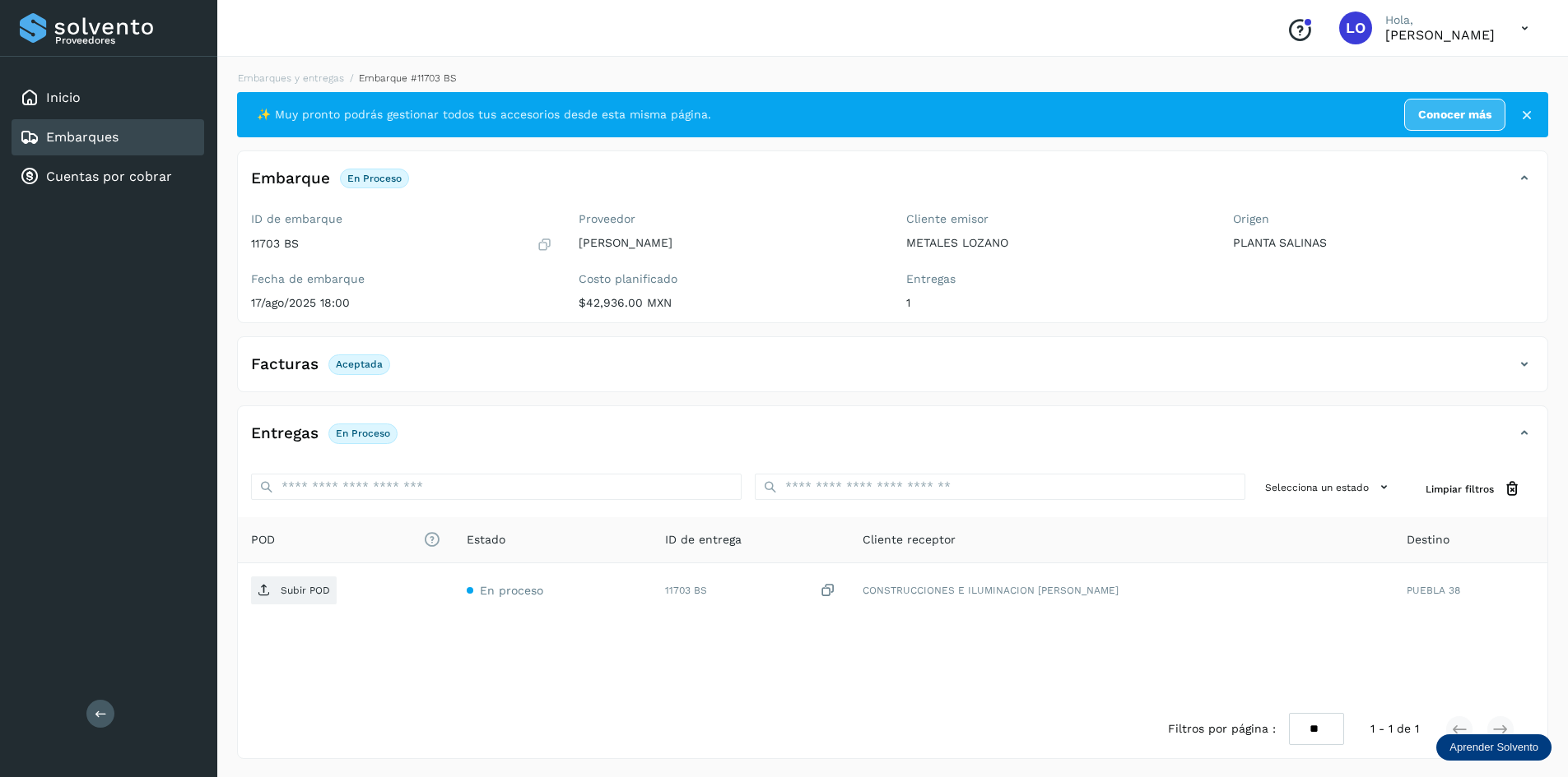
click at [360, 362] on p "Aceptada" at bounding box center [359, 364] width 47 height 11
click at [369, 364] on p "Aceptada" at bounding box center [359, 364] width 47 height 11
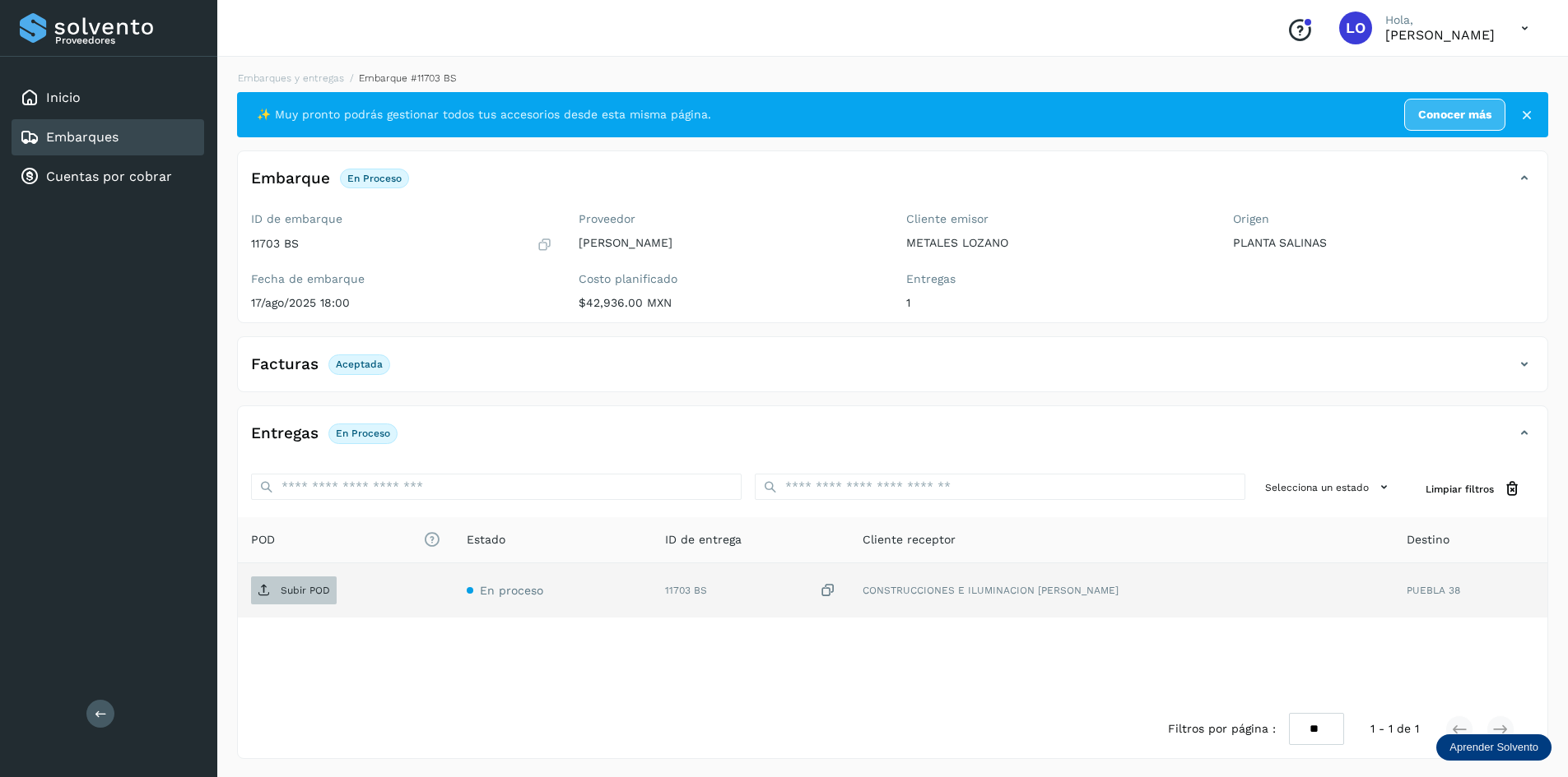
click at [301, 590] on p "Subir POD" at bounding box center [305, 590] width 49 height 11
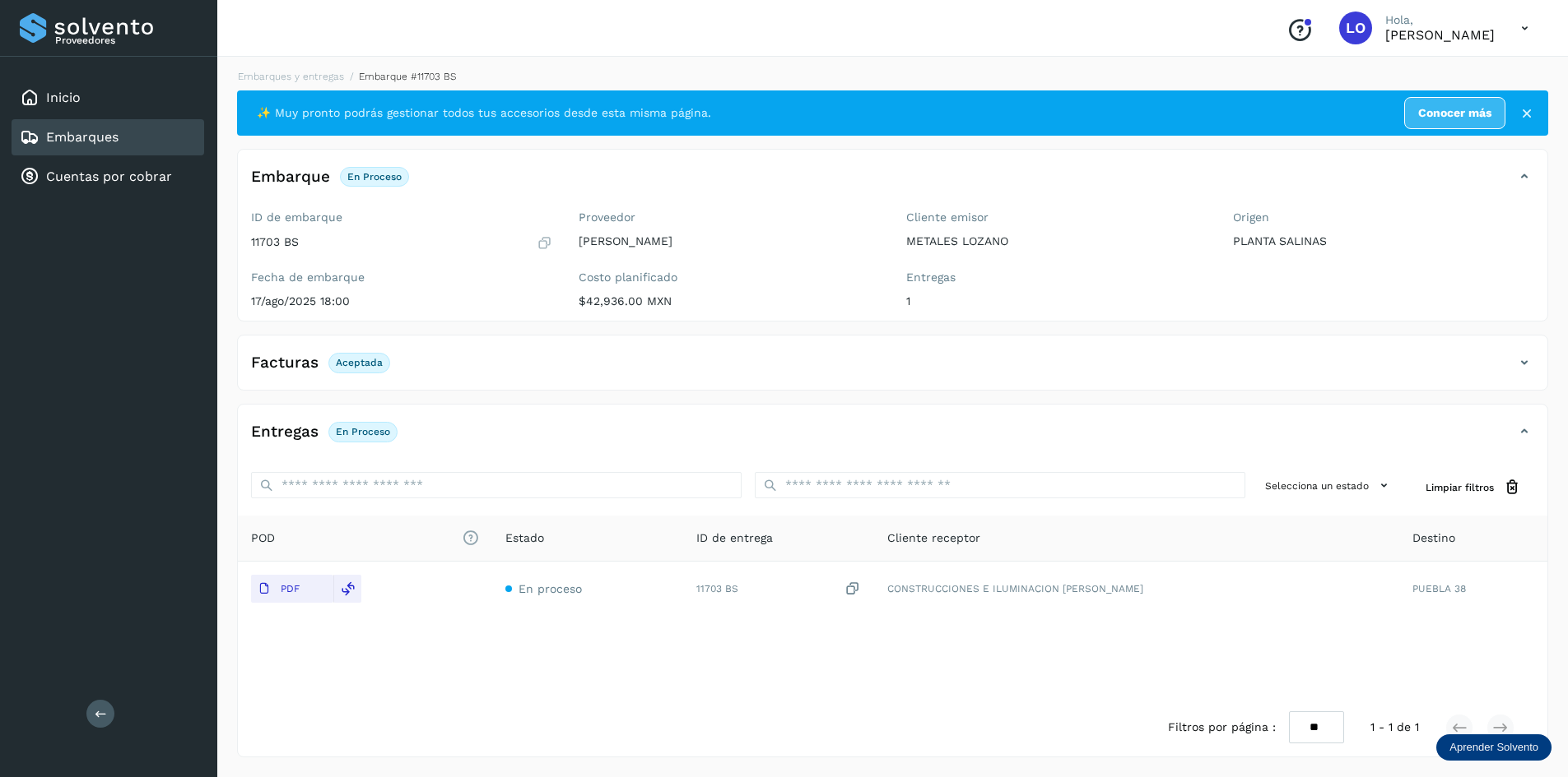
click at [146, 138] on div "Embarques" at bounding box center [107, 137] width 193 height 36
